Goal: Navigation & Orientation: Find specific page/section

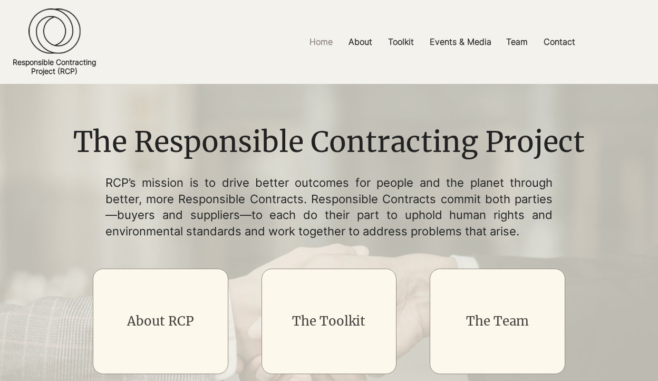
click at [60, 38] on img at bounding box center [54, 30] width 52 height 45
click at [468, 39] on p "Events & Media" at bounding box center [461, 42] width 72 height 24
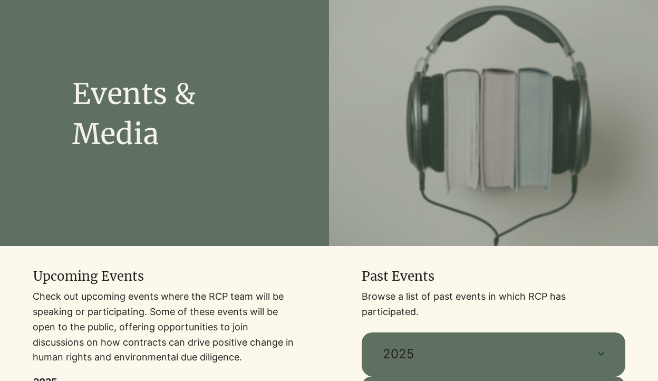
scroll to position [119, 0]
